Goal: Find specific page/section: Find specific page/section

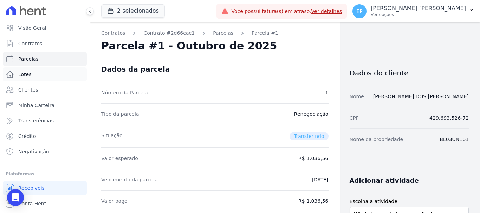
scroll to position [105, 0]
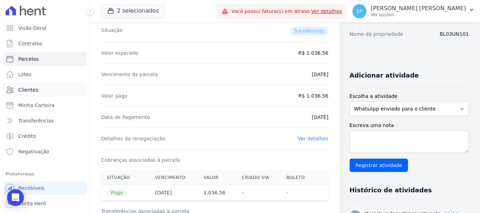
click at [28, 91] on span "Clientes" at bounding box center [28, 89] width 20 height 7
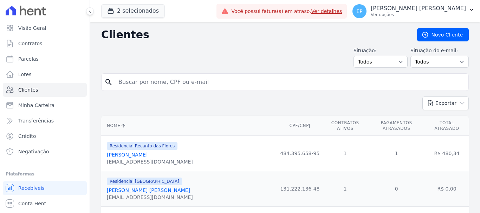
drag, startPoint x: 140, startPoint y: 84, endPoint x: 103, endPoint y: 78, distance: 37.7
click at [124, 80] on input "search" at bounding box center [289, 82] width 351 height 14
drag, startPoint x: 153, startPoint y: 84, endPoint x: 78, endPoint y: 66, distance: 78.0
click at [78, 66] on div "Visão Geral Contratos [GEOGRAPHIC_DATA] Lotes Clientes Minha Carteira Transferê…" at bounding box center [240, 106] width 480 height 213
type input "[PERSON_NAME]"
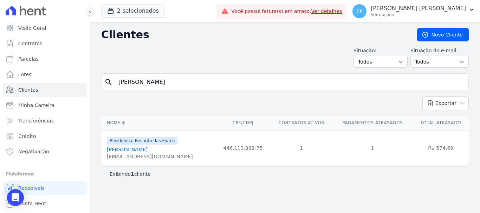
click at [127, 150] on link "[PERSON_NAME]" at bounding box center [127, 150] width 41 height 6
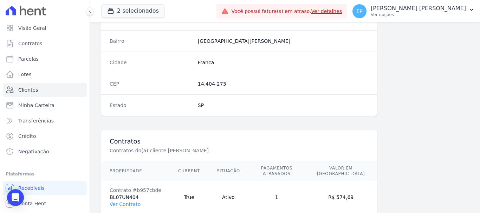
scroll to position [444, 0]
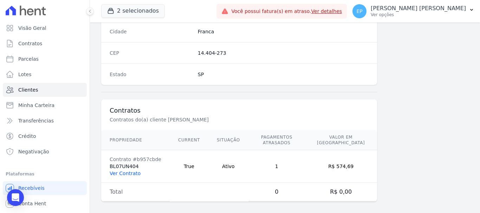
click at [123, 171] on link "Ver Contrato" at bounding box center [125, 174] width 31 height 6
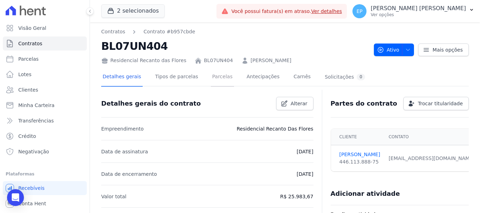
click at [215, 78] on link "Parcelas" at bounding box center [222, 77] width 23 height 19
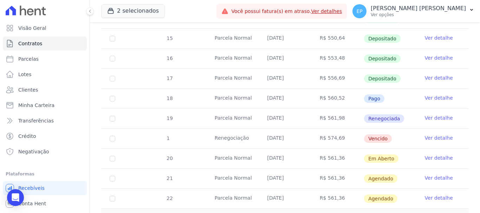
scroll to position [266, 0]
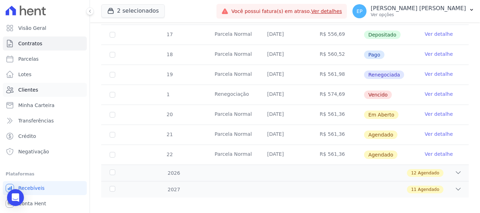
click at [32, 91] on span "Clientes" at bounding box center [28, 89] width 20 height 7
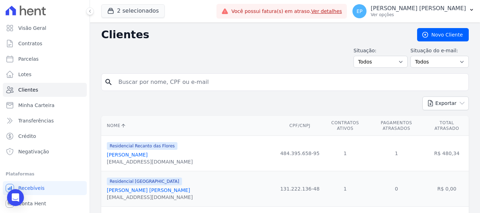
type input "karina"
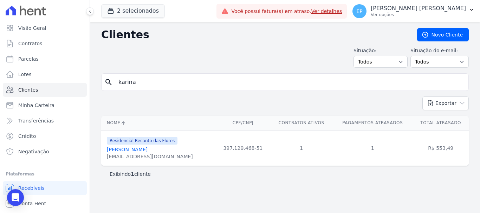
click at [131, 150] on link "[PERSON_NAME]" at bounding box center [127, 150] width 41 height 6
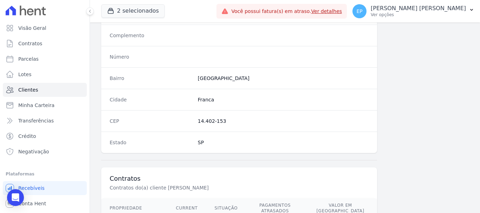
scroll to position [444, 0]
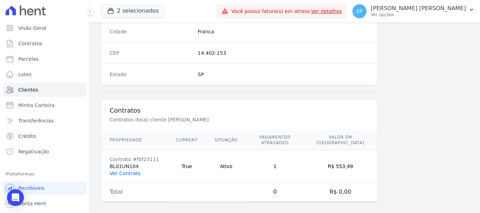
click at [122, 171] on link "Ver Contrato" at bounding box center [125, 174] width 31 height 6
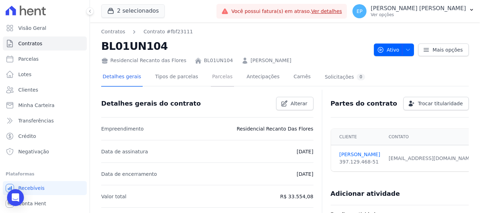
click at [211, 76] on link "Parcelas" at bounding box center [222, 77] width 23 height 19
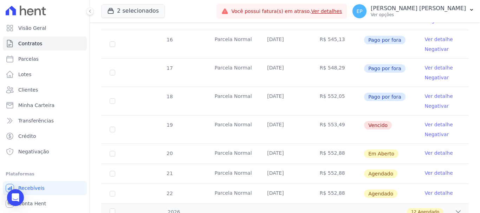
scroll to position [378, 0]
